Goal: Task Accomplishment & Management: Use online tool/utility

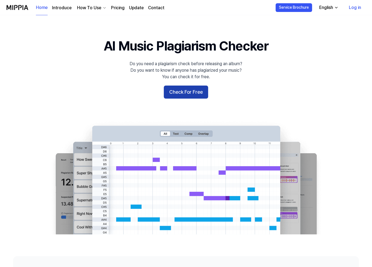
click at [200, 89] on button "Check For Free" at bounding box center [186, 92] width 44 height 13
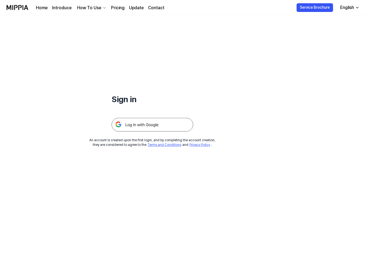
click at [149, 127] on img at bounding box center [152, 125] width 82 height 14
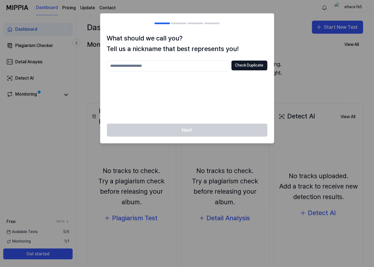
click at [194, 66] on input "text" at bounding box center [168, 66] width 122 height 11
type input "*"
type input "*********"
click at [251, 65] on button "Check Duplicate" at bounding box center [249, 66] width 36 height 10
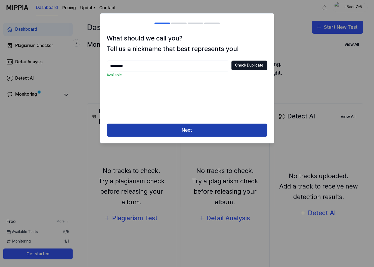
click at [183, 135] on button "Next" at bounding box center [187, 130] width 160 height 13
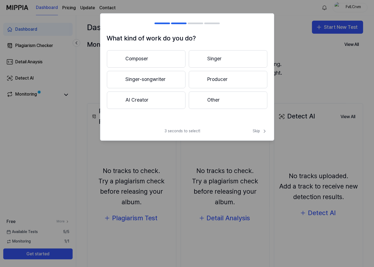
click at [146, 78] on button "Singer-songwriter" at bounding box center [146, 79] width 79 height 17
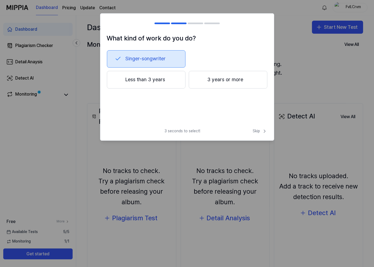
click at [171, 84] on button "Less than 3 years" at bounding box center [146, 80] width 79 height 18
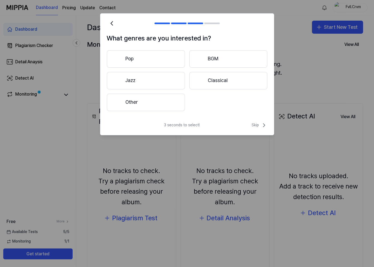
click at [144, 60] on button "Pop" at bounding box center [146, 58] width 78 height 17
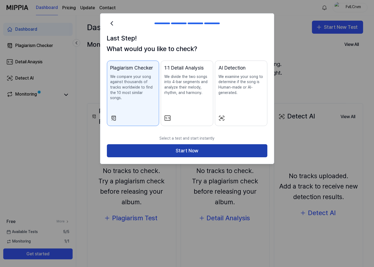
click at [198, 149] on button "Start Now" at bounding box center [187, 150] width 160 height 13
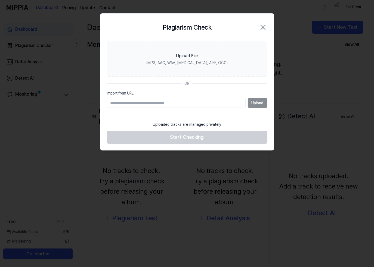
click at [218, 104] on input "Import from URL" at bounding box center [176, 103] width 139 height 10
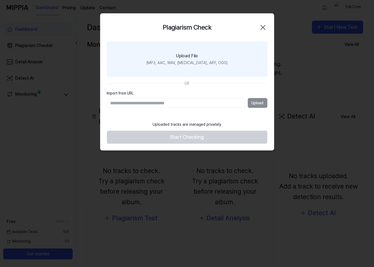
click at [179, 55] on div "Upload File" at bounding box center [187, 56] width 22 height 7
click at [0, 0] on input "Upload File (MP3, AAC, WAV, FLAC, AIFF, OGG)" at bounding box center [0, 0] width 0 height 0
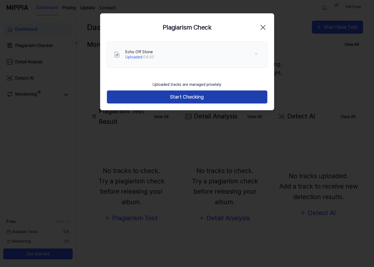
click at [169, 95] on button "Start Checking" at bounding box center [187, 97] width 160 height 13
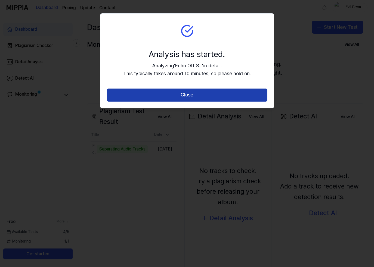
click at [226, 91] on button "Close" at bounding box center [187, 95] width 160 height 13
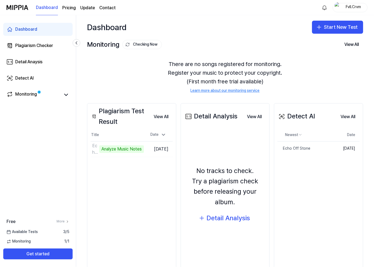
click at [223, 29] on div "Dashboard Start New Test" at bounding box center [225, 27] width 298 height 24
click at [57, 94] on link "Monitoring" at bounding box center [34, 95] width 54 height 8
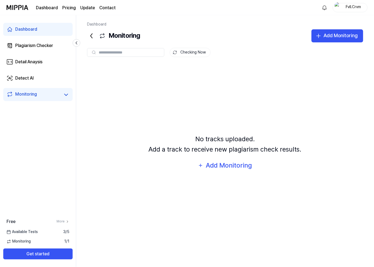
click at [93, 33] on icon at bounding box center [91, 36] width 9 height 9
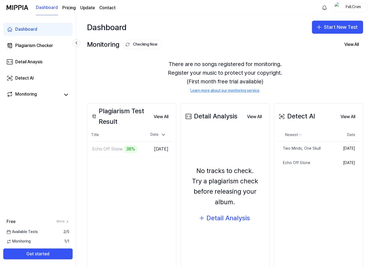
click at [316, 203] on div "Detect AI View All Detect AI Newest Date Two Minds, One Skull Delete Sep 14, 20…" at bounding box center [318, 186] width 89 height 166
click at [328, 22] on button "Start New Test" at bounding box center [337, 27] width 51 height 13
click at [326, 61] on button "Detect AI" at bounding box center [328, 62] width 60 height 10
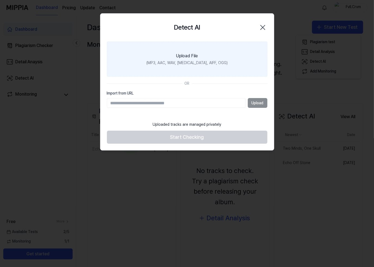
click at [175, 56] on label "Upload File (MP3, AAC, WAV, FLAC, AIFF, OGG)" at bounding box center [187, 59] width 160 height 35
click at [0, 0] on input "Upload File (MP3, AAC, WAV, FLAC, AIFF, OGG)" at bounding box center [0, 0] width 0 height 0
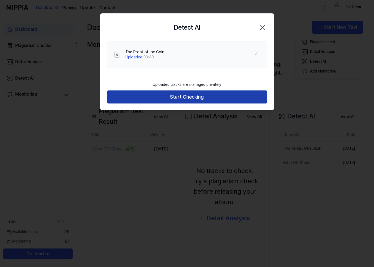
click at [186, 99] on button "Start Checking" at bounding box center [187, 97] width 160 height 13
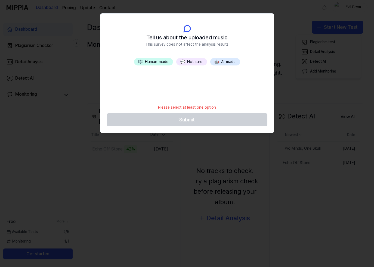
click at [194, 64] on button "💬 Not sure" at bounding box center [191, 62] width 31 height 8
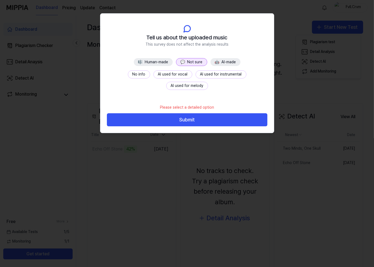
click at [128, 74] on button "No info" at bounding box center [139, 74] width 22 height 8
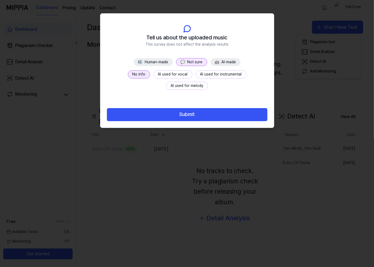
click at [192, 114] on button "Submit" at bounding box center [187, 114] width 160 height 13
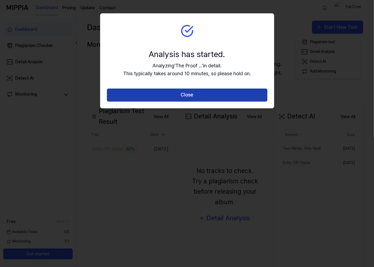
click at [191, 94] on button "Close" at bounding box center [187, 95] width 160 height 13
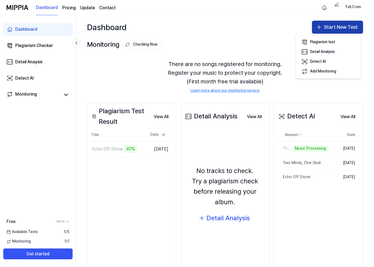
click at [344, 29] on button "Start New Test" at bounding box center [337, 27] width 51 height 13
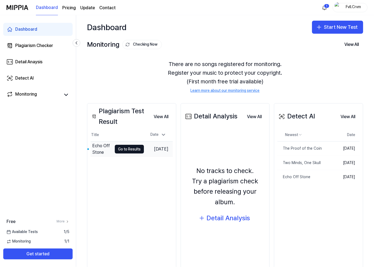
click at [88, 148] on div at bounding box center [88, 149] width 2 height 2
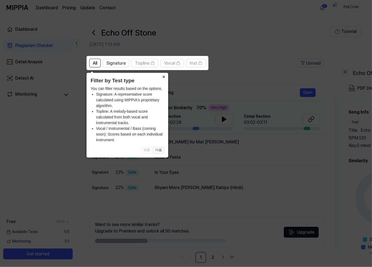
click at [235, 128] on icon at bounding box center [187, 133] width 374 height 267
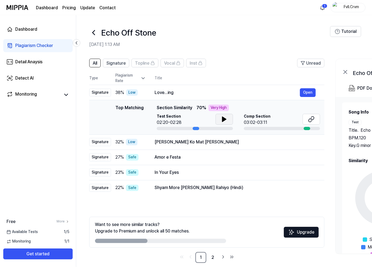
click at [222, 119] on icon at bounding box center [224, 119] width 4 height 5
click at [222, 117] on icon at bounding box center [222, 119] width 1 height 4
click at [261, 114] on span "Comp Section" at bounding box center [257, 116] width 27 height 5
click at [214, 106] on div "Very High" at bounding box center [218, 108] width 20 height 7
drag, startPoint x: 171, startPoint y: 106, endPoint x: 148, endPoint y: 108, distance: 22.4
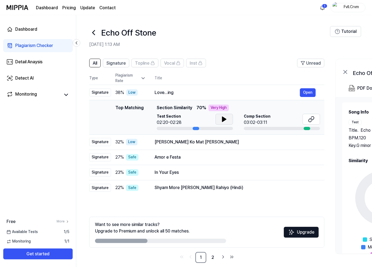
click at [170, 106] on span "Section Similarity" at bounding box center [174, 108] width 35 height 7
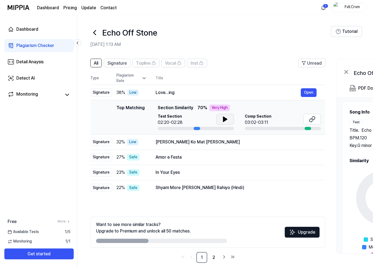
scroll to position [0, 1]
click at [122, 108] on div "Top Matching" at bounding box center [129, 118] width 28 height 26
click at [169, 92] on div "Love...ing" at bounding box center [226, 92] width 145 height 7
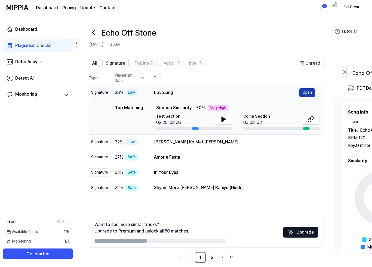
click at [303, 93] on button "Open" at bounding box center [307, 92] width 16 height 9
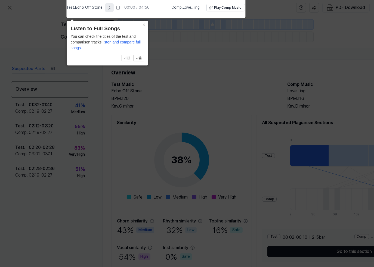
click at [111, 7] on icon at bounding box center [109, 7] width 4 height 4
click at [271, 26] on icon at bounding box center [187, 132] width 374 height 270
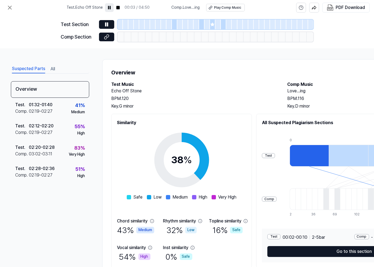
click at [163, 27] on div at bounding box center [163, 25] width 5 height 10
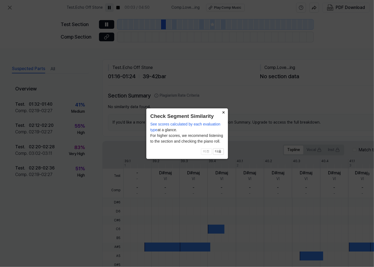
click at [225, 114] on button "×" at bounding box center [223, 112] width 9 height 8
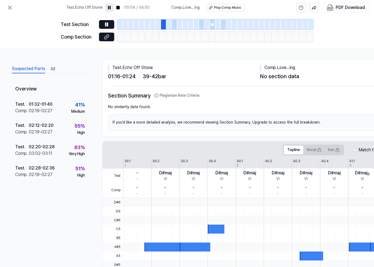
click at [176, 23] on div at bounding box center [174, 25] width 5 height 10
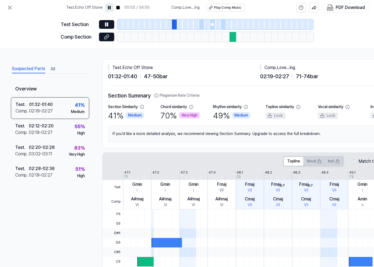
click at [232, 39] on div at bounding box center [232, 37] width 7 height 10
click at [82, 38] on div "Comp Section" at bounding box center [78, 37] width 35 height 8
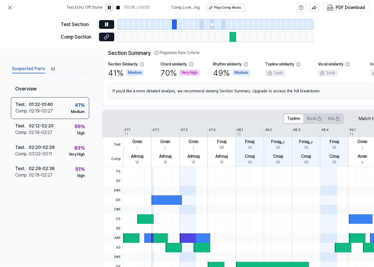
scroll to position [27, 0]
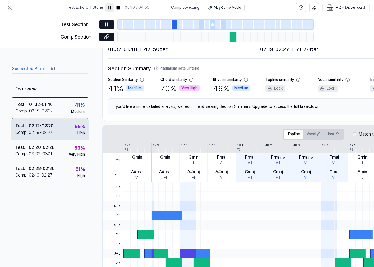
click at [58, 128] on div "Test . 02:12 - 02:20 Comp . 02:19 - 02:27 55 % High" at bounding box center [50, 129] width 78 height 21
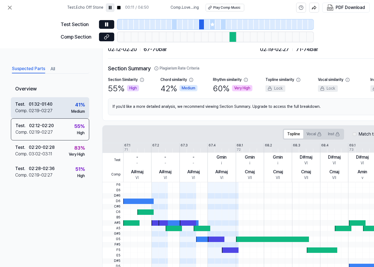
click at [43, 105] on div "01:32 - 01:40" at bounding box center [41, 104] width 24 height 7
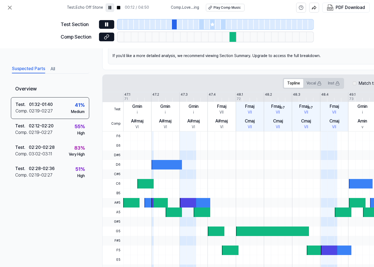
scroll to position [107, 0]
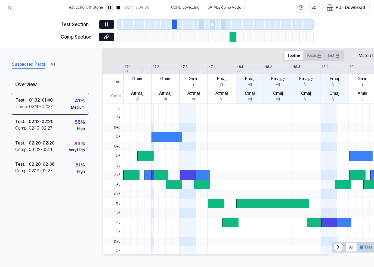
click at [124, 108] on div at bounding box center [347, 109] width 449 height 10
click at [121, 81] on span "Test" at bounding box center [112, 81] width 21 height 15
click at [126, 69] on div "71" at bounding box center [126, 71] width 4 height 5
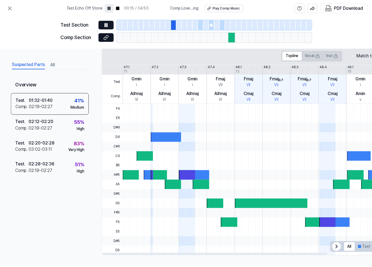
scroll to position [0, 0]
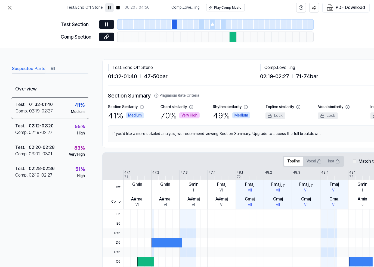
click at [191, 116] on div "Very High" at bounding box center [189, 115] width 20 height 7
click at [191, 107] on icon at bounding box center [191, 107] width 4 height 4
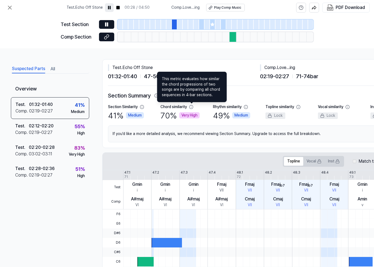
click at [191, 108] on icon at bounding box center [191, 107] width 4 height 4
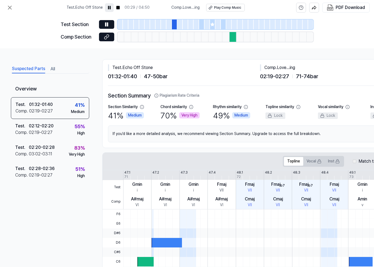
click at [192, 107] on icon at bounding box center [191, 107] width 4 height 4
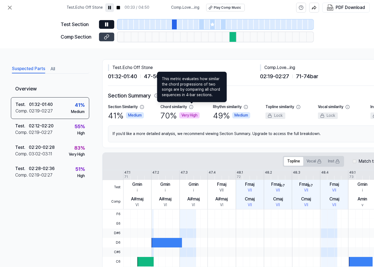
click at [105, 39] on icon at bounding box center [106, 36] width 5 height 5
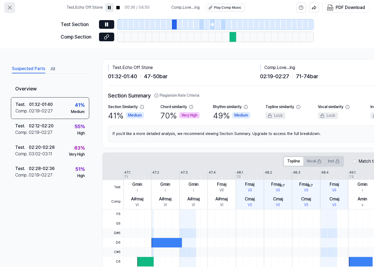
click at [10, 6] on icon at bounding box center [10, 7] width 7 height 7
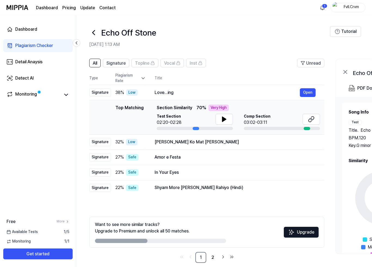
click at [265, 108] on div "Top Matching Section Similarity 70 % Very High" at bounding box center [238, 108] width 163 height 7
drag, startPoint x: 143, startPoint y: 242, endPoint x: 181, endPoint y: 241, distance: 38.3
click at [215, 239] on div at bounding box center [160, 241] width 131 height 4
click at [180, 241] on div at bounding box center [160, 241] width 131 height 4
click at [183, 91] on div "Love...ing" at bounding box center [226, 92] width 145 height 7
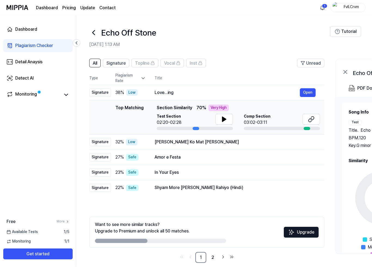
click at [160, 77] on th "Title" at bounding box center [239, 78] width 170 height 13
drag, startPoint x: 177, startPoint y: 93, endPoint x: 218, endPoint y: 93, distance: 40.5
click at [218, 93] on div "Love...ing" at bounding box center [226, 92] width 145 height 7
click at [154, 93] on td "Love...ing Open" at bounding box center [235, 92] width 178 height 15
drag, startPoint x: 154, startPoint y: 93, endPoint x: 184, endPoint y: 110, distance: 33.9
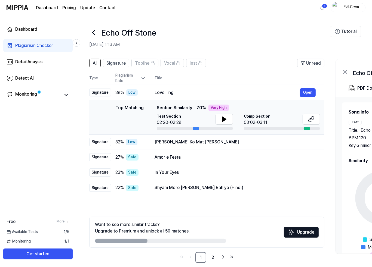
click at [188, 106] on tbody "Signature 38 % Low Love...ing Open Top Matching Top Matching Section Similarity…" at bounding box center [206, 140] width 235 height 111
click at [138, 115] on div "Top Matching" at bounding box center [129, 118] width 28 height 26
click at [185, 111] on div "Top Matching Section Similarity 70 % Very High Test Section 02:20-02:28 Comp Se…" at bounding box center [238, 118] width 163 height 26
click at [252, 141] on div "Kanha Ghuman Ko Mat Jaaye Charala Meri Gaiya" at bounding box center [226, 142] width 145 height 7
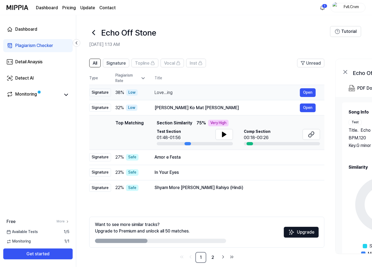
click at [223, 95] on div "Love...ing" at bounding box center [226, 92] width 145 height 7
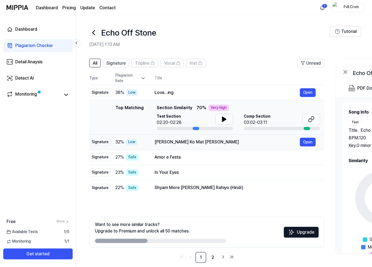
click at [237, 143] on div "Kanha Ghuman Ko Mat Jaaye Charala Meri Gaiya" at bounding box center [226, 142] width 145 height 7
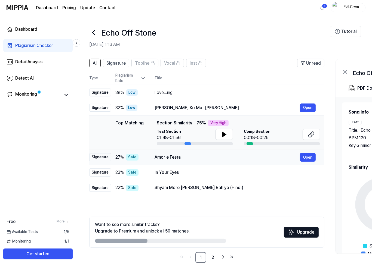
click at [201, 158] on div "Amor e Festa" at bounding box center [226, 157] width 145 height 7
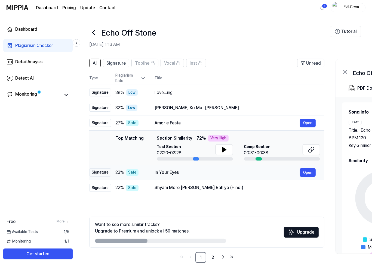
click at [178, 176] on div "In Your Eyes Open" at bounding box center [234, 172] width 161 height 9
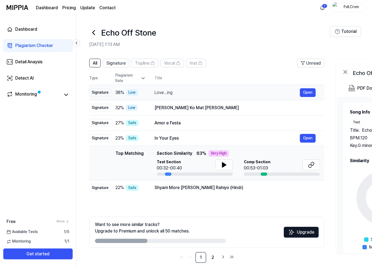
click at [164, 98] on td "Love...ing Open" at bounding box center [235, 92] width 178 height 15
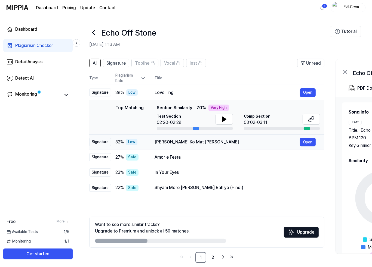
click at [168, 145] on div "Kanha Ghuman Ko Mat Jaaye Charala Meri Gaiya" at bounding box center [226, 142] width 145 height 7
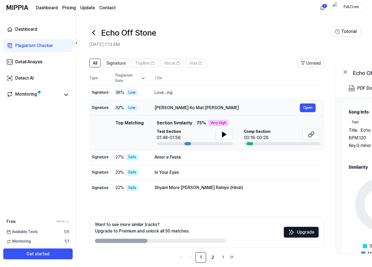
click at [154, 106] on td "Kanha Ghuman Ko Mat Jaaye Charala Meri Gaiya Open" at bounding box center [235, 107] width 178 height 15
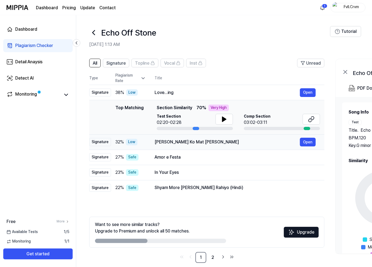
click at [168, 142] on div "Kanha Ghuman Ko Mat Jaaye Charala Meri Gaiya" at bounding box center [226, 142] width 145 height 7
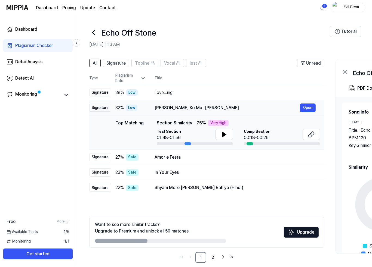
drag, startPoint x: 157, startPoint y: 107, endPoint x: 243, endPoint y: 111, distance: 85.7
click at [243, 111] on div "Kanha Ghuman Ko Mat Jaaye Charala Meri Gaiya Open" at bounding box center [234, 108] width 161 height 9
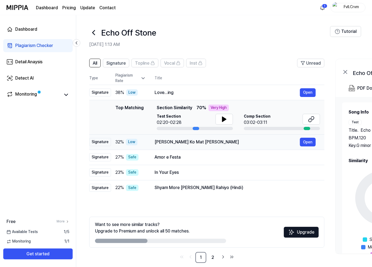
click at [213, 146] on div "Kanha Ghuman Ko Mat Jaaye Charala Meri Gaiya Open" at bounding box center [234, 142] width 161 height 9
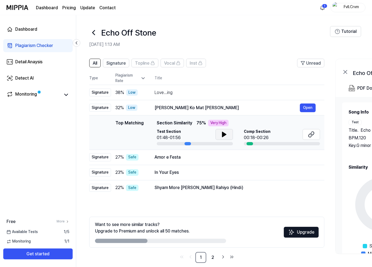
click at [227, 135] on icon at bounding box center [224, 134] width 7 height 7
click at [226, 133] on icon at bounding box center [224, 134] width 7 height 7
drag, startPoint x: 250, startPoint y: 107, endPoint x: 253, endPoint y: 109, distance: 3.4
click at [253, 109] on div "Kanha Ghuman Ko Mat Jaaye Charala Meri Gaiya" at bounding box center [226, 108] width 145 height 7
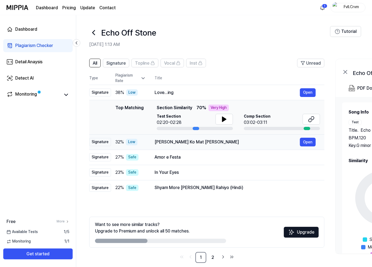
click at [206, 145] on div "Kanha Ghuman Ko Mat Jaaye Charala Meri Gaiya" at bounding box center [226, 142] width 145 height 7
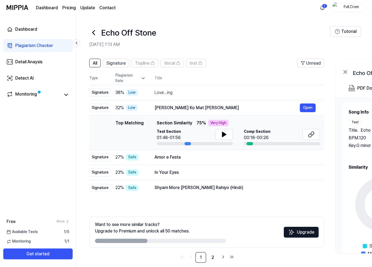
drag, startPoint x: 199, startPoint y: 241, endPoint x: 164, endPoint y: 239, distance: 34.8
click at [225, 243] on div at bounding box center [160, 241] width 131 height 4
drag, startPoint x: 140, startPoint y: 239, endPoint x: 252, endPoint y: 251, distance: 112.6
click at [185, 241] on div at bounding box center [160, 241] width 131 height 4
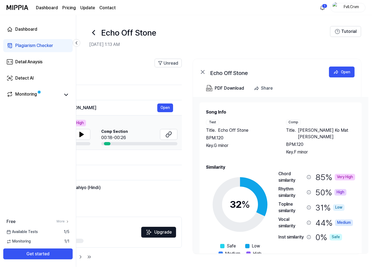
scroll to position [0, 62]
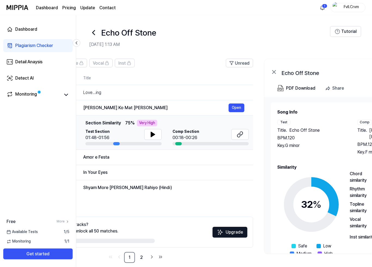
drag, startPoint x: 303, startPoint y: 255, endPoint x: 245, endPoint y: 248, distance: 58.9
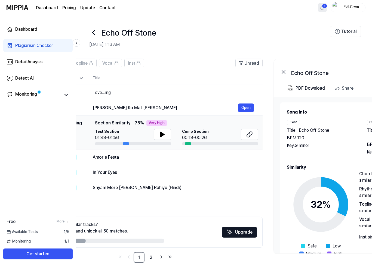
click at [320, 6] on html "Dashboard Pricing Update Contact 1 Fvll.Crvm Dashboard Plagiarism Checker Detai…" at bounding box center [186, 133] width 372 height 267
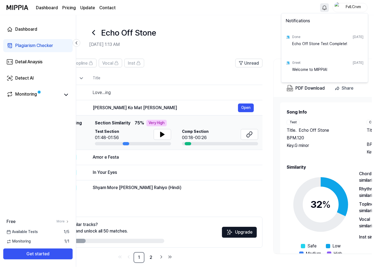
click at [228, 24] on html "Dashboard Pricing Update Contact Fvll.Crvm Dashboard Plagiarism Checker Detail …" at bounding box center [187, 133] width 374 height 267
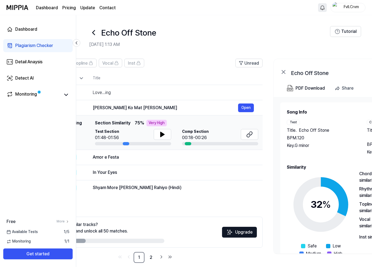
scroll to position [1, 0]
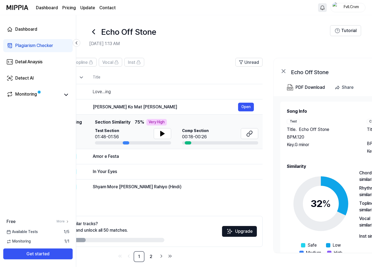
drag, startPoint x: 262, startPoint y: 35, endPoint x: 167, endPoint y: 36, distance: 95.1
drag, startPoint x: 290, startPoint y: 51, endPoint x: 78, endPoint y: 56, distance: 212.1
click at [290, 51] on header "Echo Off Stone Sep 15, 2025, 1:13 AM Tutorial" at bounding box center [223, 33] width 295 height 38
click at [36, 63] on div "Detail Anaysis" at bounding box center [28, 62] width 27 height 7
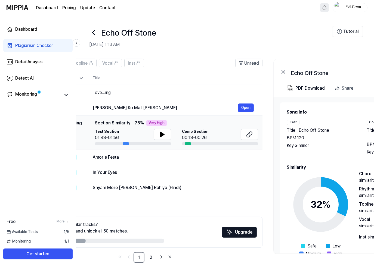
click at [25, 85] on div "Dashboard Plagiarism Checker Detail Anaysis Detect AI Monitoring" at bounding box center [38, 62] width 76 height 94
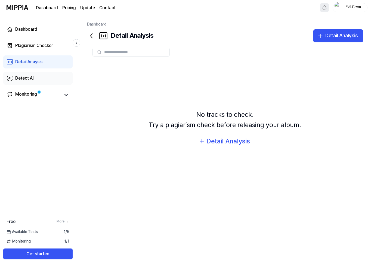
click at [27, 80] on div "Detect AI" at bounding box center [24, 78] width 18 height 7
click at [27, 96] on div "Monitoring" at bounding box center [26, 95] width 22 height 8
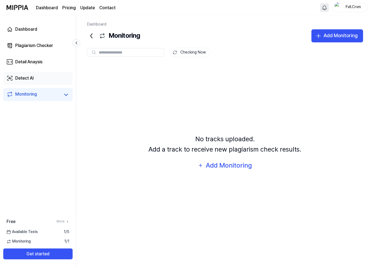
click at [37, 78] on link "Detect AI" at bounding box center [37, 78] width 69 height 13
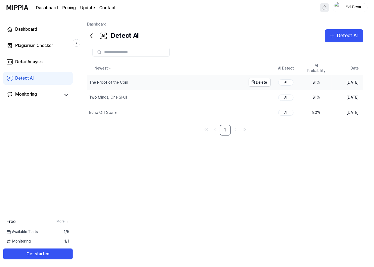
click at [96, 81] on div "The Proof of the Coin" at bounding box center [108, 82] width 39 height 5
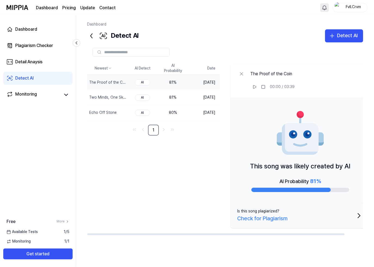
drag, startPoint x: 295, startPoint y: 191, endPoint x: 333, endPoint y: 192, distance: 38.6
click at [333, 192] on div "This song was likely created by AI AI Probability 81 %" at bounding box center [300, 150] width 139 height 105
drag, startPoint x: 319, startPoint y: 190, endPoint x: 338, endPoint y: 192, distance: 19.1
click at [331, 192] on div at bounding box center [290, 190] width 79 height 4
click at [14, 28] on link "Dashboard" at bounding box center [37, 29] width 69 height 13
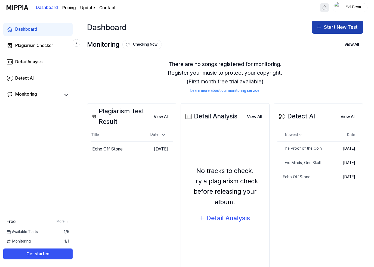
click at [337, 24] on button "Start New Test" at bounding box center [337, 27] width 51 height 13
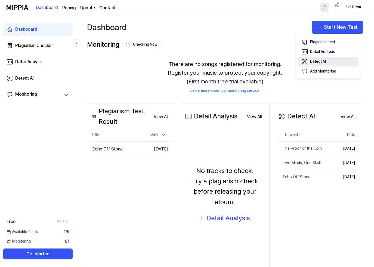
click at [324, 61] on div "Detect AI" at bounding box center [318, 61] width 16 height 5
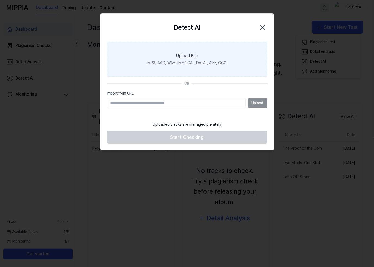
click at [185, 57] on div "Upload File" at bounding box center [187, 56] width 22 height 7
click at [0, 0] on input "Upload File (MP3, AAC, WAV, FLAC, AIFF, OGG)" at bounding box center [0, 0] width 0 height 0
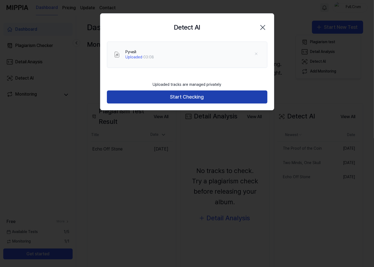
click at [183, 98] on button "Start Checking" at bounding box center [187, 97] width 160 height 13
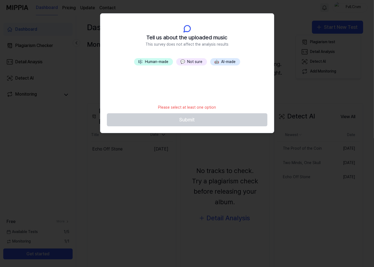
click at [185, 61] on span "💬" at bounding box center [182, 62] width 5 height 4
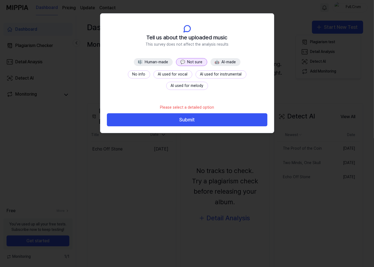
click at [128, 76] on button "No info" at bounding box center [139, 74] width 22 height 8
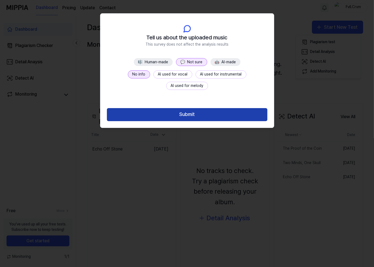
click at [178, 115] on button "Submit" at bounding box center [187, 114] width 160 height 13
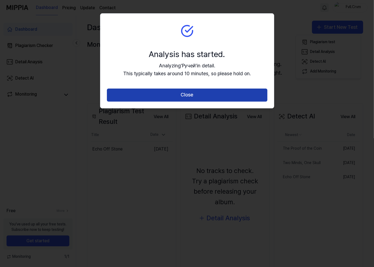
click at [181, 93] on button "Close" at bounding box center [187, 95] width 160 height 13
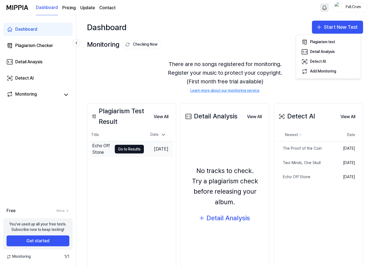
click at [95, 147] on div "Echo Off Stone" at bounding box center [102, 149] width 20 height 13
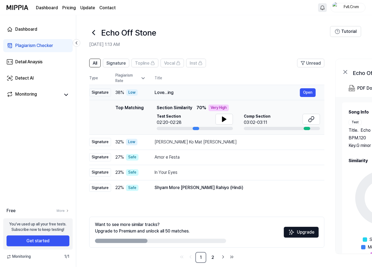
click at [205, 90] on div "Love...ing" at bounding box center [226, 92] width 145 height 7
click at [170, 94] on div "Love...ing" at bounding box center [226, 92] width 145 height 7
click at [174, 145] on div "Kanha Ghuman Ko Mat Jaaye Charala Meri Gaiya" at bounding box center [226, 142] width 145 height 7
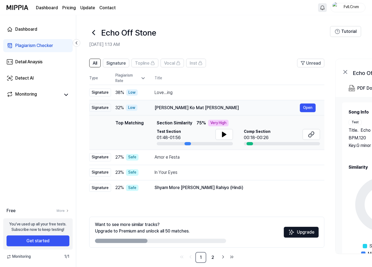
click at [173, 108] on div "Kanha Ghuman Ko Mat Jaaye Charala Meri Gaiya" at bounding box center [226, 108] width 145 height 7
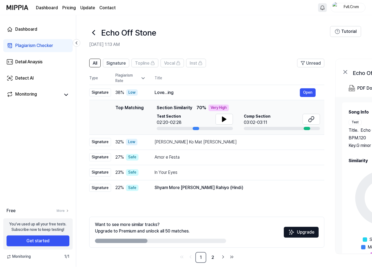
click at [229, 46] on h2 "Sep 15, 2025, 1:13 AM" at bounding box center [209, 44] width 241 height 7
click at [24, 77] on div "Detect AI" at bounding box center [24, 78] width 18 height 7
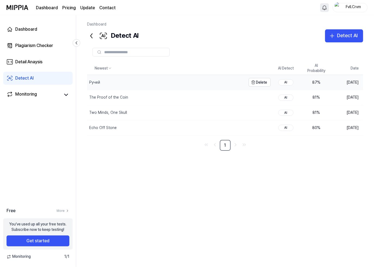
click at [117, 84] on div "Ручей" at bounding box center [166, 82] width 159 height 15
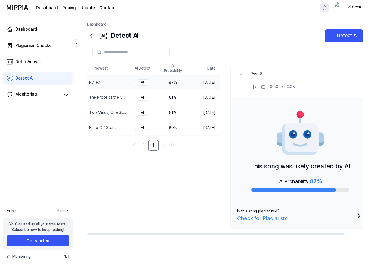
click at [160, 208] on div "Newest AI Detect AI Probability Date Ручей Delete AI 87 % Sep 14, 2025 The Proo…" at bounding box center [229, 149] width 285 height 174
click at [93, 96] on div "The Proof of the Coin" at bounding box center [95, 97] width 12 height 5
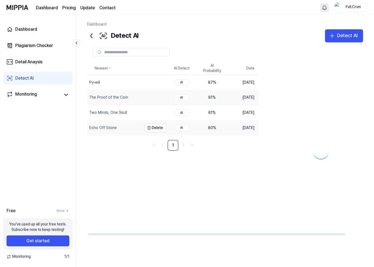
drag, startPoint x: 93, startPoint y: 96, endPoint x: 94, endPoint y: 120, distance: 23.9
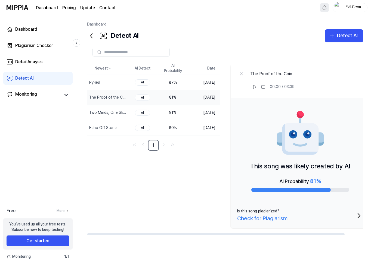
drag, startPoint x: 94, startPoint y: 120, endPoint x: 210, endPoint y: 167, distance: 124.5
click at [210, 167] on div "Newest AI Detect AI Probability Date Ручей Delete AI 87 % Sep 14, 2025 The Proo…" at bounding box center [229, 149] width 285 height 174
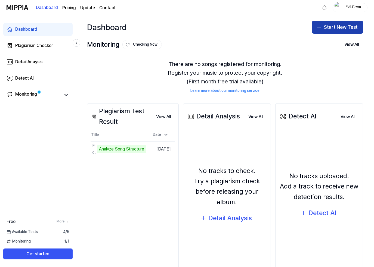
click at [335, 27] on button "Start New Test" at bounding box center [337, 27] width 51 height 13
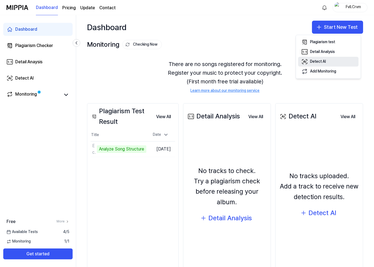
click at [320, 62] on div "Detect AI" at bounding box center [318, 61] width 16 height 5
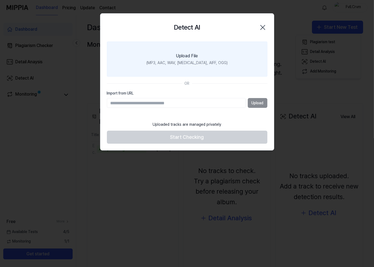
click at [192, 55] on div "Upload File" at bounding box center [187, 56] width 22 height 7
click at [0, 0] on input "Upload File (MP3, AAC, WAV, FLAC, AIFF, OGG)" at bounding box center [0, 0] width 0 height 0
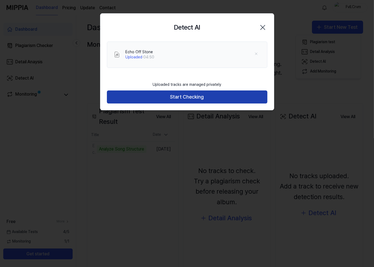
click at [183, 98] on button "Start Checking" at bounding box center [187, 97] width 160 height 13
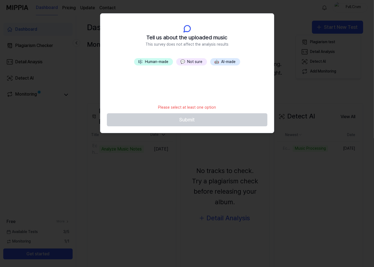
click at [236, 61] on button "🤖 AI-made" at bounding box center [225, 62] width 30 height 8
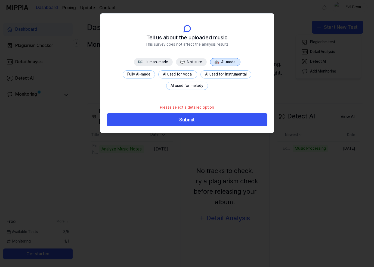
click at [141, 75] on button "Fully AI-made" at bounding box center [139, 74] width 32 height 8
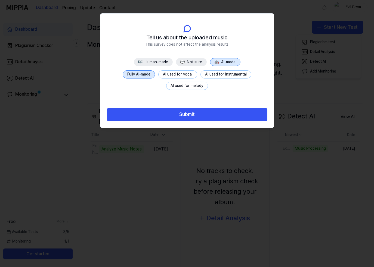
click at [197, 61] on button "💬 Not sure" at bounding box center [191, 62] width 31 height 8
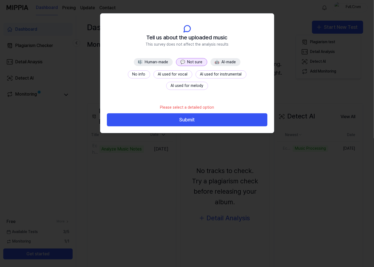
click at [128, 72] on button "No info" at bounding box center [139, 74] width 22 height 8
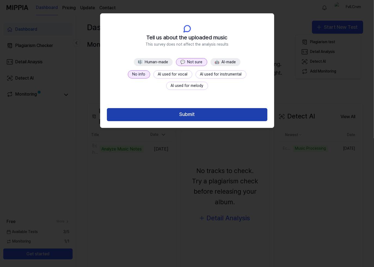
click at [184, 117] on button "Submit" at bounding box center [187, 114] width 160 height 13
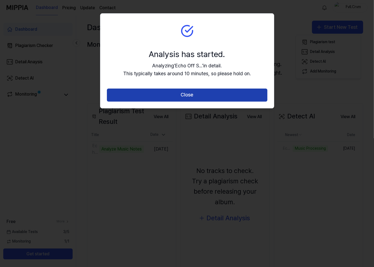
click at [189, 95] on button "Close" at bounding box center [187, 95] width 160 height 13
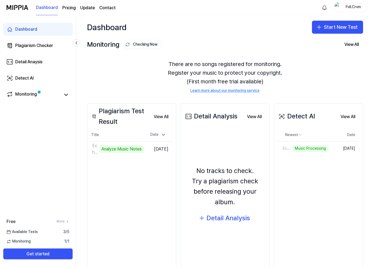
drag, startPoint x: 257, startPoint y: 112, endPoint x: 215, endPoint y: 102, distance: 42.9
click at [215, 102] on div "Plagiarism Test Result View All Plagiarism Test Result Title Date Echo Off Ston…" at bounding box center [225, 186] width 298 height 188
click at [224, 31] on div "Dashboard Start New Test" at bounding box center [225, 27] width 298 height 24
click at [40, 98] on link "Monitoring" at bounding box center [34, 95] width 54 height 8
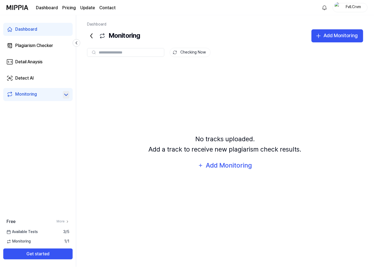
click at [67, 96] on icon at bounding box center [66, 95] width 7 height 7
click at [42, 30] on link "Dashboard" at bounding box center [37, 29] width 69 height 13
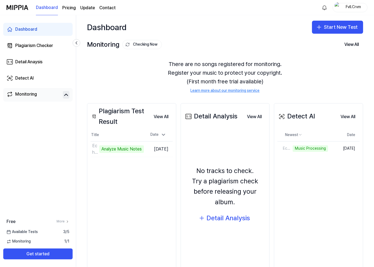
drag, startPoint x: 42, startPoint y: 30, endPoint x: 209, endPoint y: 37, distance: 167.3
click at [209, 37] on div "Dashboard Start New Test" at bounding box center [225, 27] width 298 height 24
click at [294, 211] on div "Detect AI View All Detect AI Newest Date Echo Off Stone Delete Sep 14, 2025 Vie…" at bounding box center [318, 186] width 89 height 166
click at [286, 147] on div "Echo Off Stone" at bounding box center [289, 148] width 25 height 5
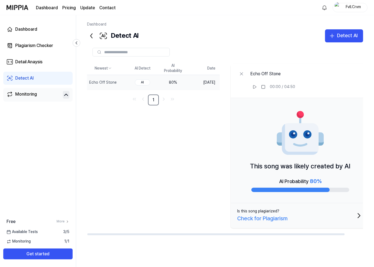
scroll to position [0, 20]
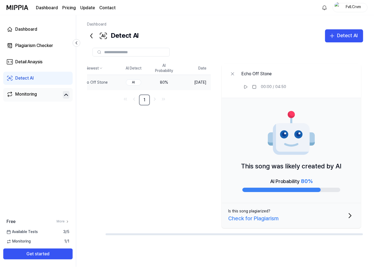
drag, startPoint x: 304, startPoint y: 233, endPoint x: 350, endPoint y: 242, distance: 47.1
click at [348, 235] on div at bounding box center [233, 234] width 257 height 2
click at [244, 88] on icon at bounding box center [245, 86] width 3 height 3
click at [245, 87] on icon at bounding box center [245, 87] width 4 height 4
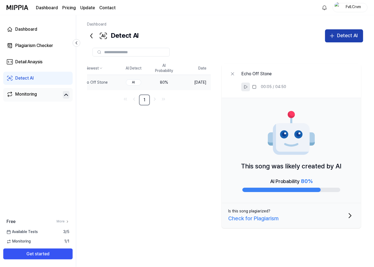
click at [349, 36] on div "Detect AI" at bounding box center [347, 36] width 21 height 8
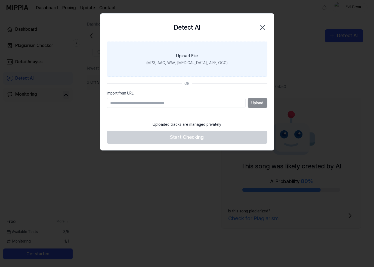
click at [198, 65] on div "(MP3, AAC, WAV, FLAC, AIFF, OGG)" at bounding box center [186, 62] width 81 height 5
click at [0, 0] on input "Upload File (MP3, AAC, WAV, FLAC, AIFF, OGG)" at bounding box center [0, 0] width 0 height 0
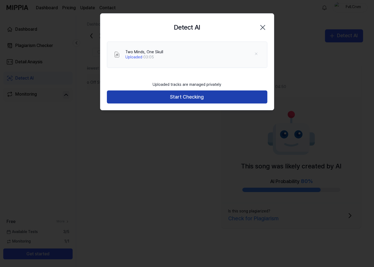
click at [183, 98] on button "Start Checking" at bounding box center [187, 97] width 160 height 13
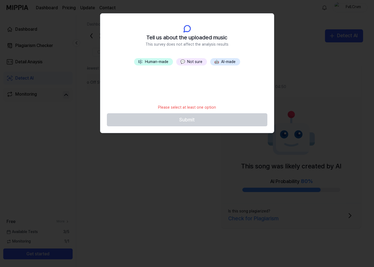
click at [192, 61] on button "💬 Not sure" at bounding box center [191, 62] width 31 height 8
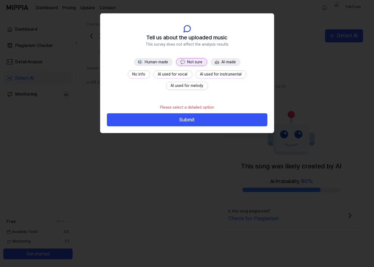
click at [128, 73] on button "No info" at bounding box center [139, 74] width 22 height 8
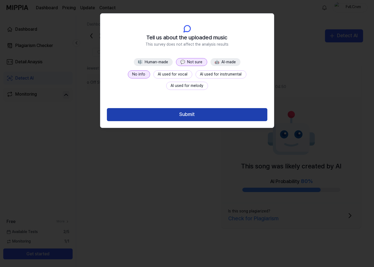
click at [198, 117] on button "Submit" at bounding box center [187, 114] width 160 height 13
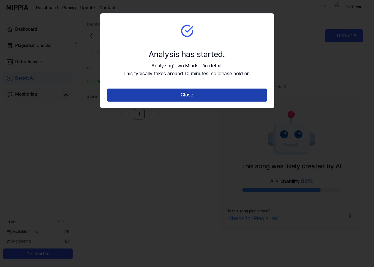
click at [189, 95] on button "Close" at bounding box center [187, 95] width 160 height 13
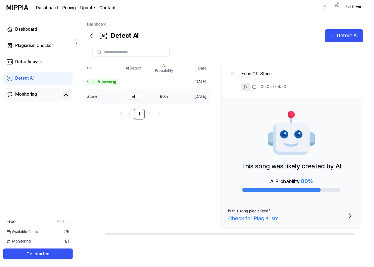
click at [90, 37] on icon at bounding box center [91, 36] width 9 height 9
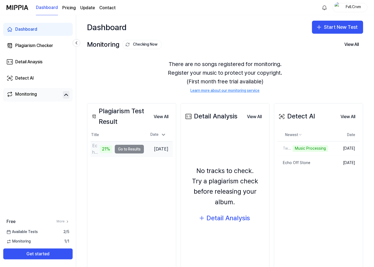
click at [125, 149] on td "Echo Off Stone 21% Go to Results" at bounding box center [117, 149] width 53 height 15
click at [102, 152] on div "21%" at bounding box center [106, 149] width 12 height 8
click at [93, 152] on div "Echo Off Stone" at bounding box center [95, 149] width 6 height 13
click at [162, 150] on td "[DATE]" at bounding box center [158, 149] width 29 height 15
click at [130, 149] on td "Echo Off Stone 22% Go to Results" at bounding box center [117, 149] width 53 height 15
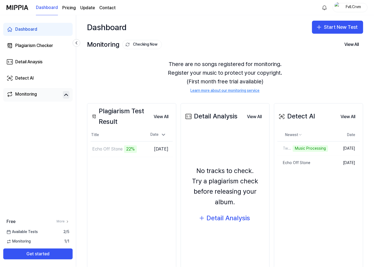
click at [139, 195] on div "Plagiarism Test Result View All Plagiarism Test Result Title Date Echo Off Ston…" at bounding box center [131, 186] width 89 height 166
click at [284, 146] on div "Two Minds, One Skull" at bounding box center [289, 148] width 25 height 5
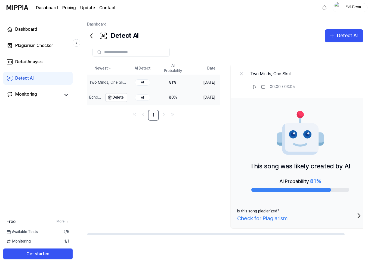
click at [101, 96] on div "Echo Off Stone" at bounding box center [95, 97] width 12 height 5
click at [97, 80] on div "Two Minds, One Skull" at bounding box center [95, 82] width 12 height 5
click at [94, 95] on div "Echo Off Stone" at bounding box center [95, 97] width 12 height 5
click at [99, 78] on div "Two Minds, One Skull" at bounding box center [94, 82] width 15 height 15
click at [100, 97] on div "Echo Off Stone" at bounding box center [95, 97] width 12 height 5
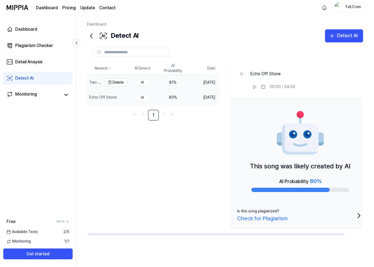
click at [100, 79] on div "Two Minds, One Skull" at bounding box center [94, 82] width 15 height 15
click at [98, 98] on div "Echo Off Stone" at bounding box center [95, 97] width 12 height 5
click at [101, 78] on div "Two Minds, One Skull" at bounding box center [94, 82] width 15 height 15
click at [101, 94] on div "Echo Off Stone" at bounding box center [94, 97] width 15 height 15
click at [101, 82] on div "Two Minds, One Skull" at bounding box center [95, 82] width 12 height 5
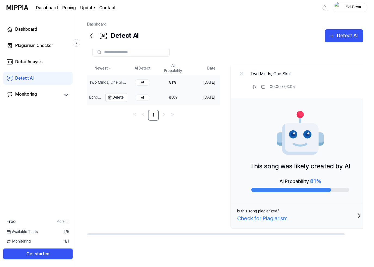
click at [100, 95] on div "Echo Off Stone" at bounding box center [95, 97] width 12 height 5
click at [101, 82] on div "Two Minds, One Skull" at bounding box center [95, 82] width 12 height 5
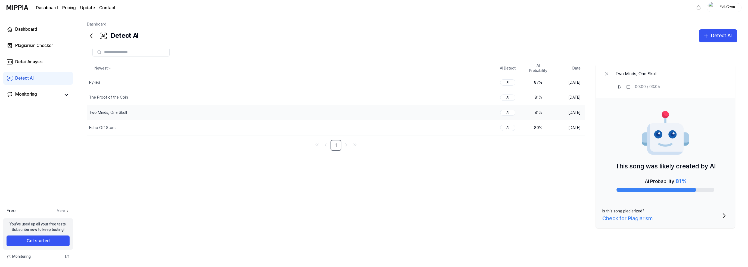
click at [60, 212] on link "More" at bounding box center [63, 211] width 13 height 5
